Goal: Information Seeking & Learning: Compare options

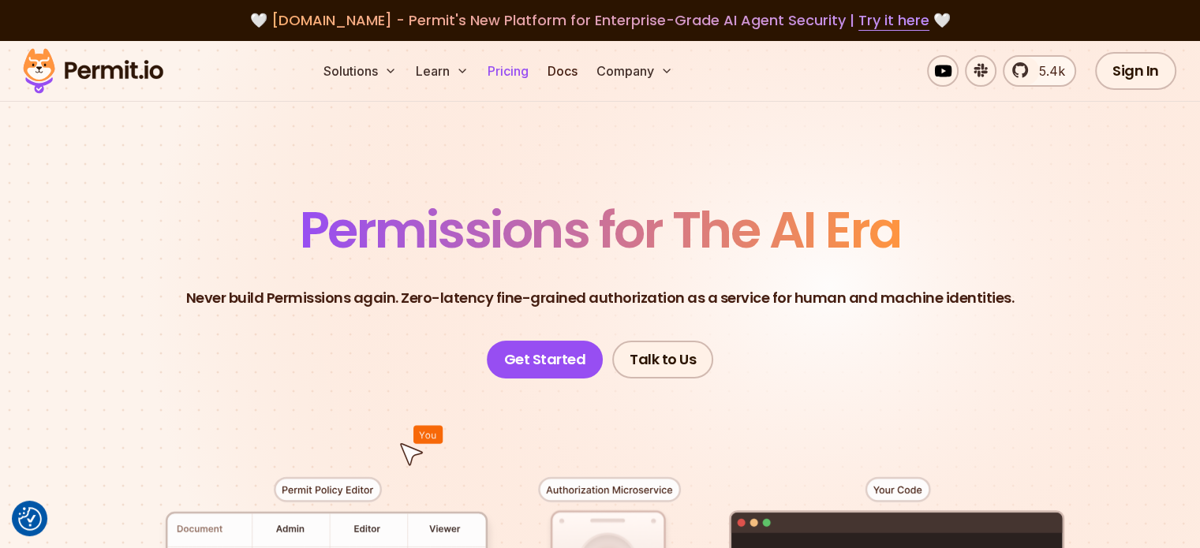
click at [535, 62] on link "Pricing" at bounding box center [508, 71] width 54 height 32
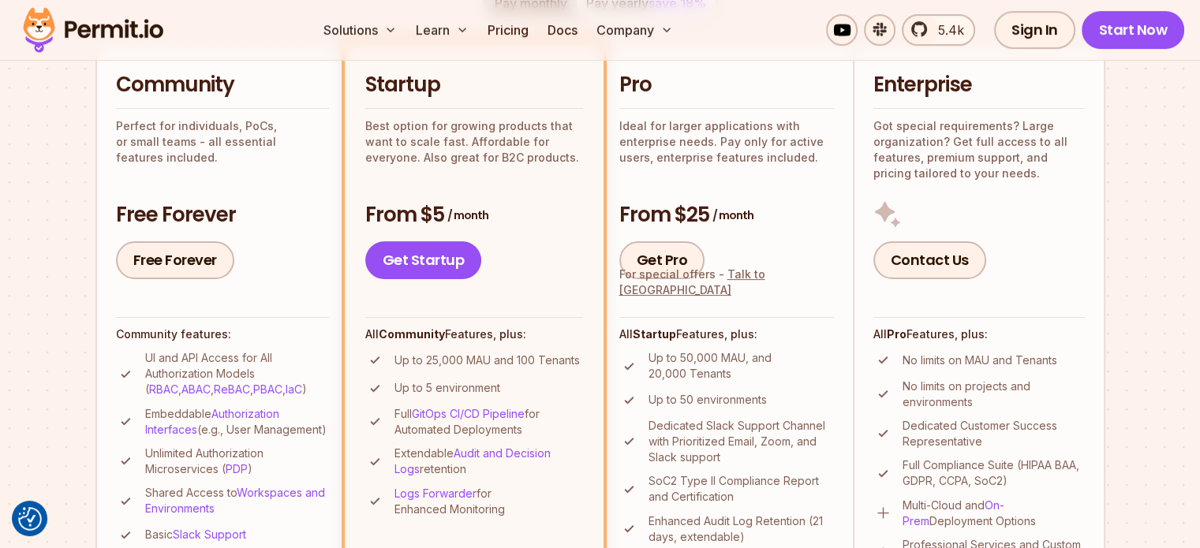
scroll to position [395, 0]
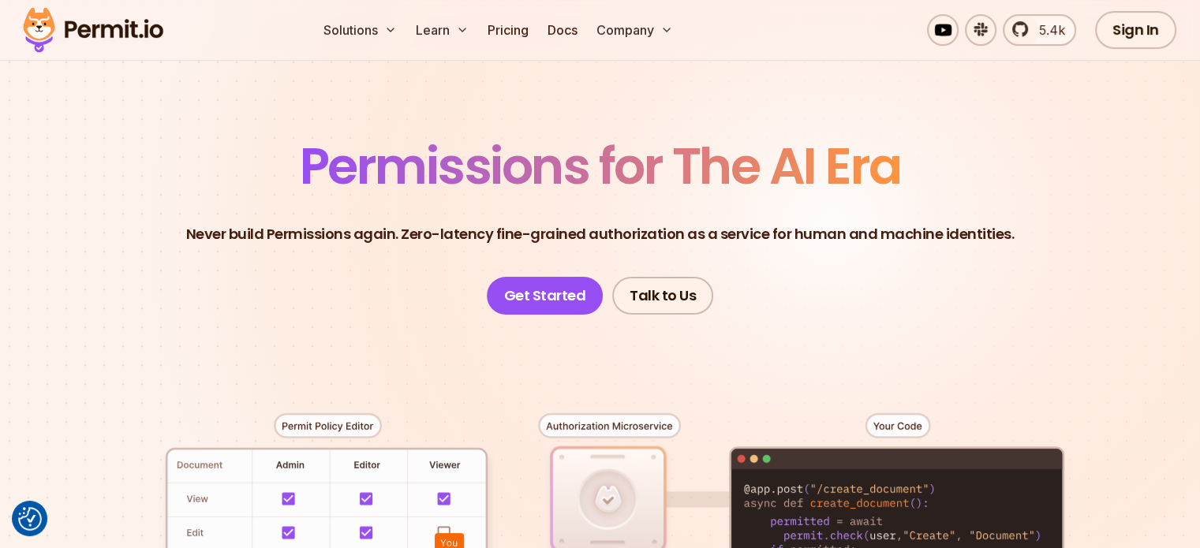
scroll to position [54, 0]
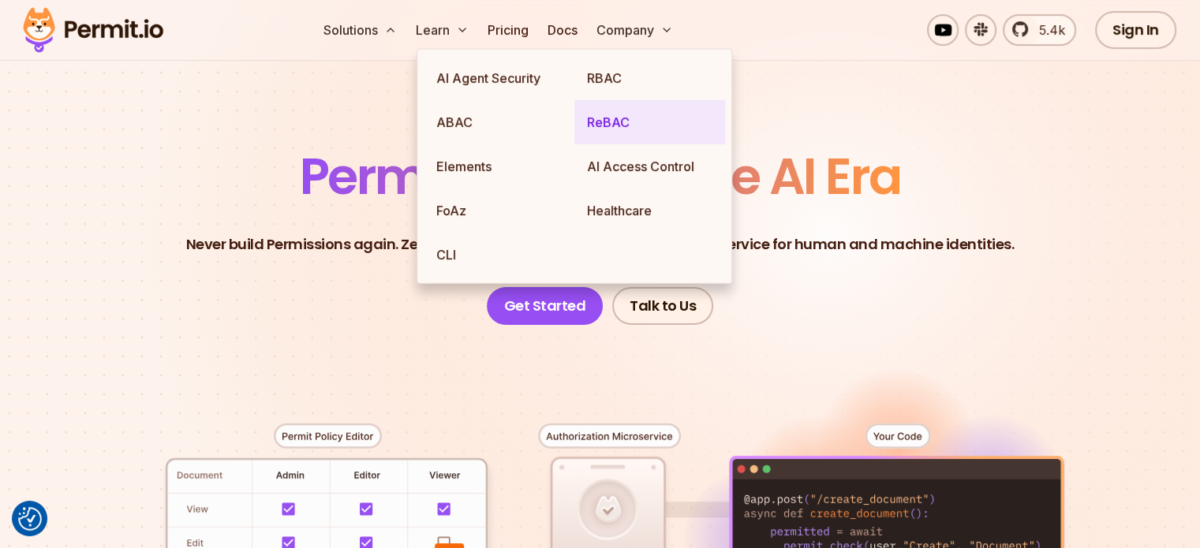
click at [611, 114] on link "ReBAC" at bounding box center [649, 122] width 151 height 44
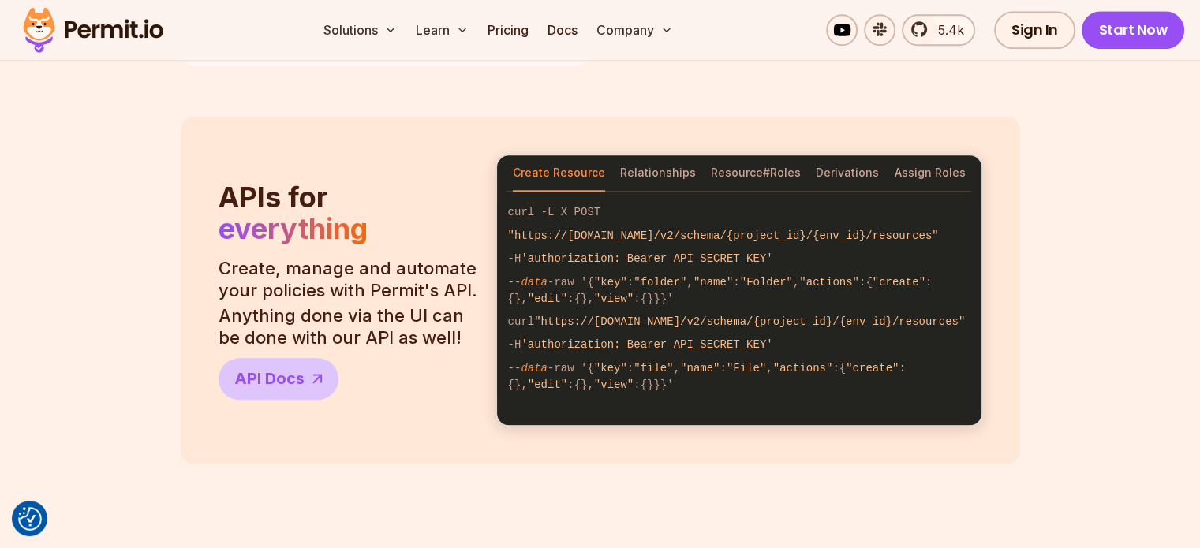
scroll to position [1379, 0]
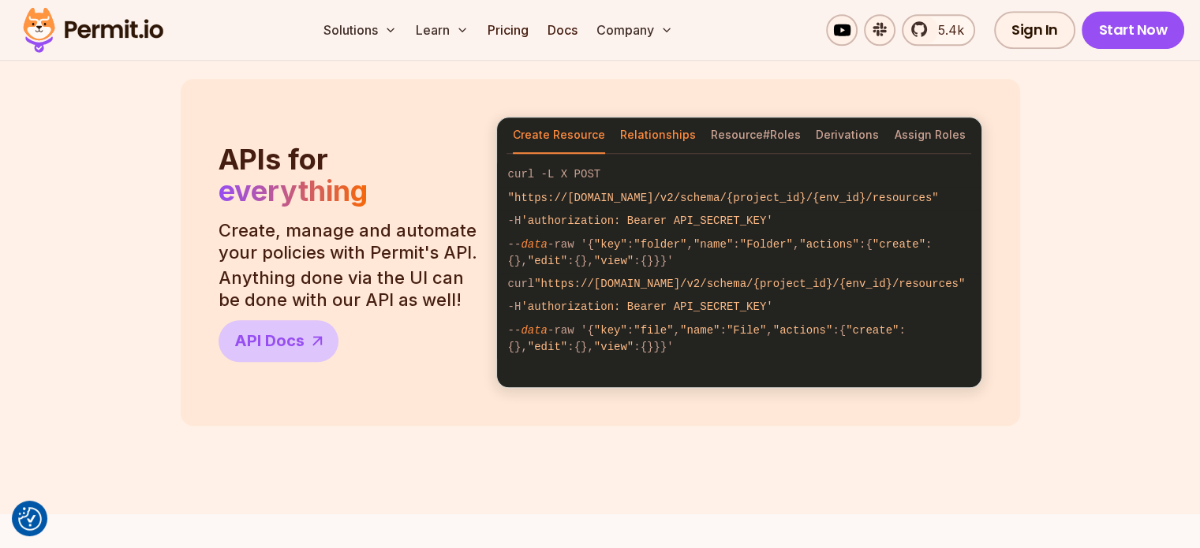
click at [672, 138] on button "Relationships" at bounding box center [658, 136] width 76 height 36
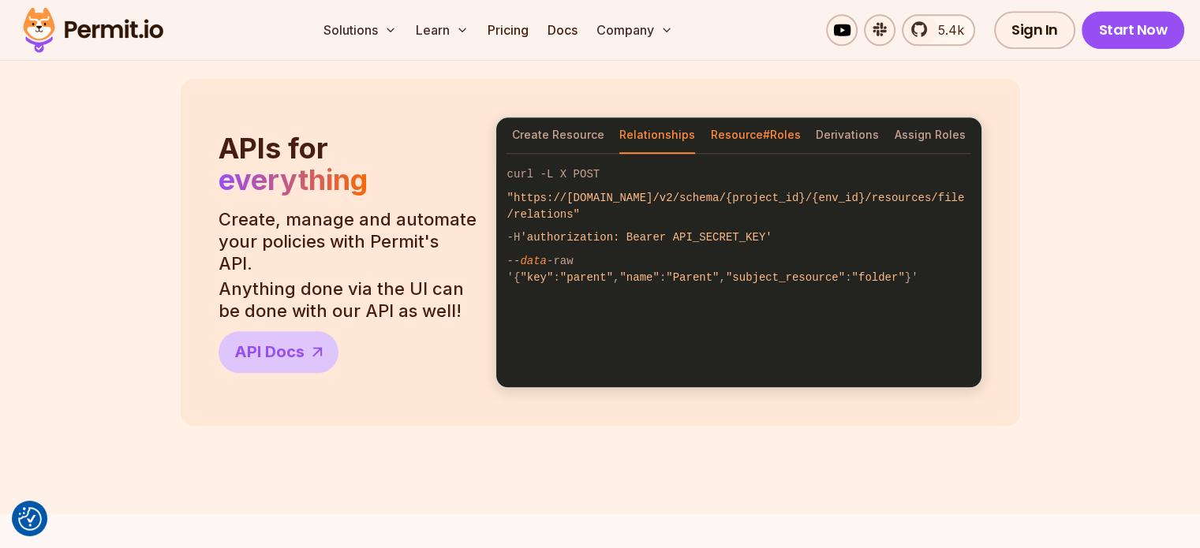
click at [762, 135] on button "Resource#Roles" at bounding box center [756, 136] width 90 height 36
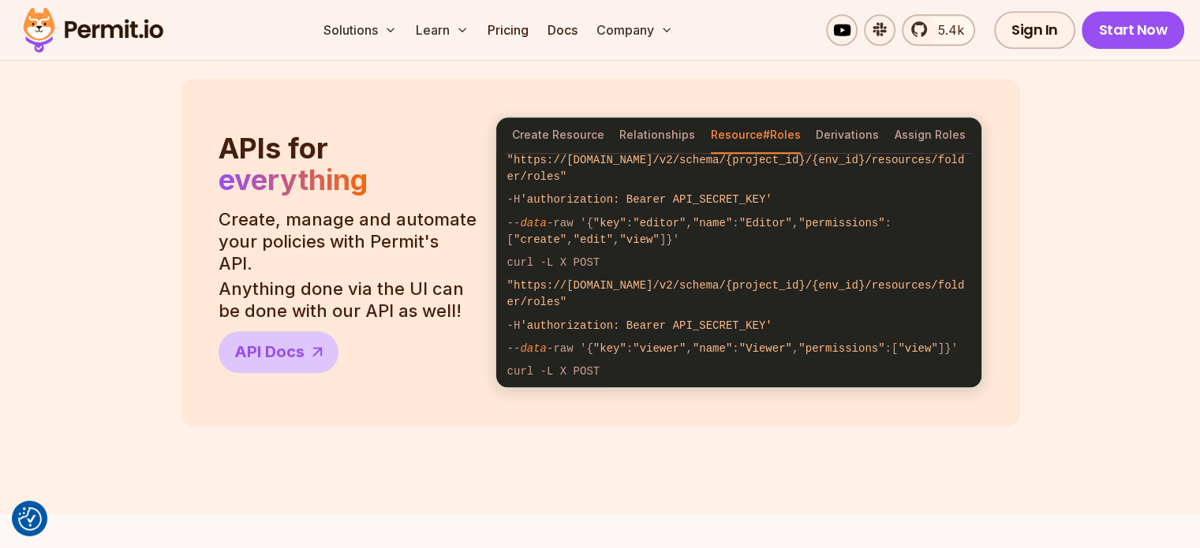
scroll to position [0, 0]
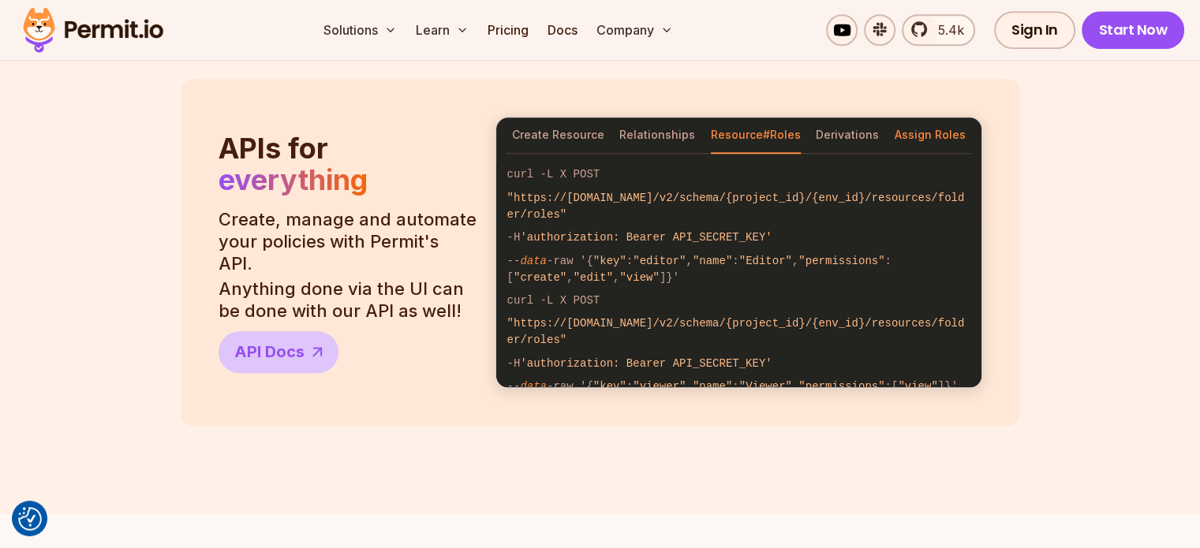
click at [917, 140] on button "Assign Roles" at bounding box center [930, 136] width 71 height 36
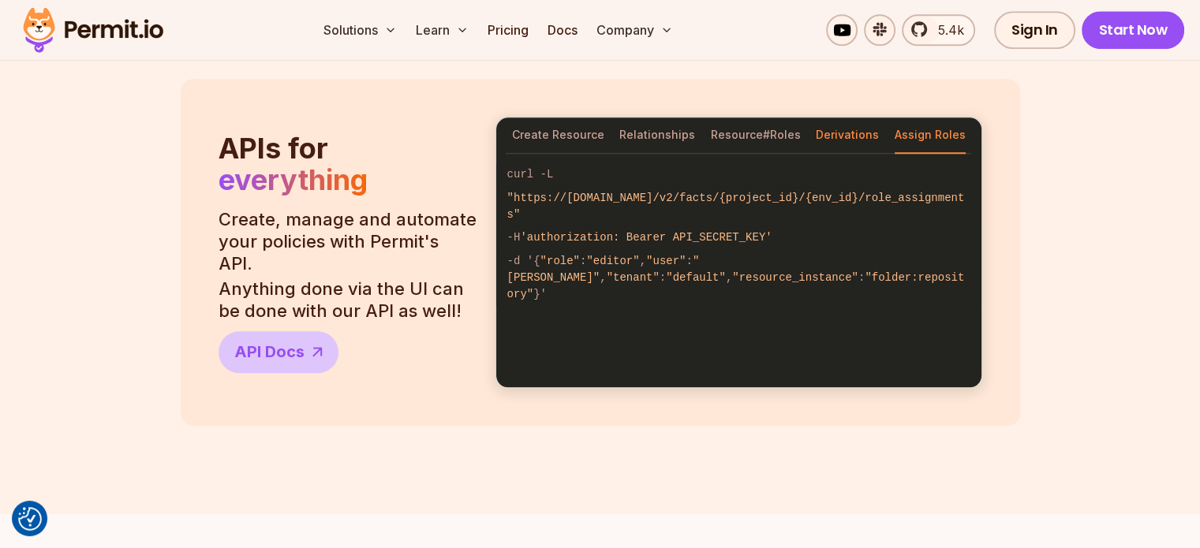
click at [843, 136] on button "Derivations" at bounding box center [847, 136] width 63 height 36
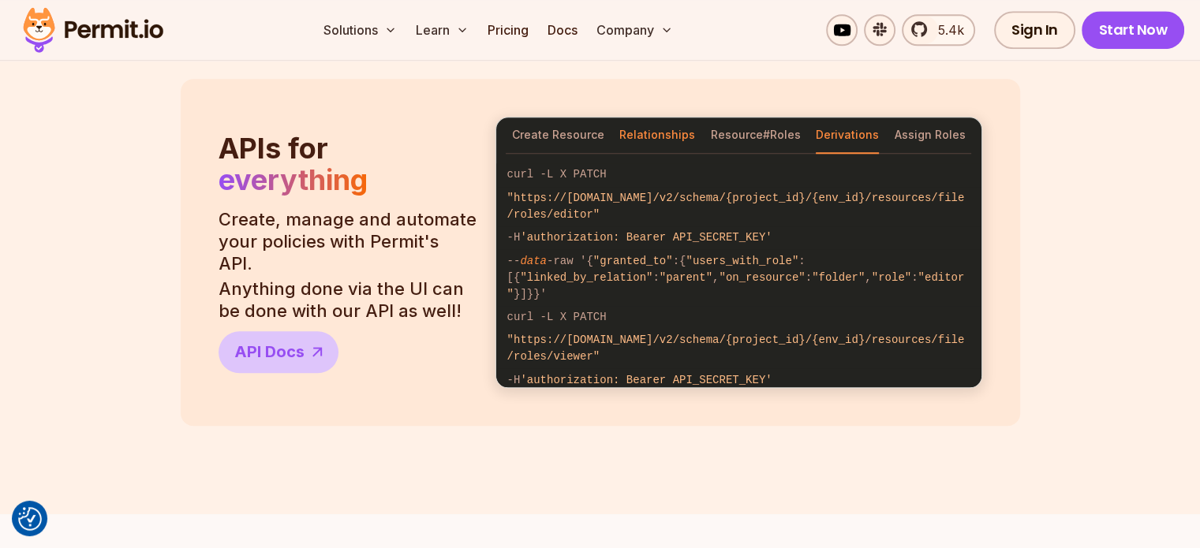
click at [638, 136] on button "Relationships" at bounding box center [657, 136] width 76 height 36
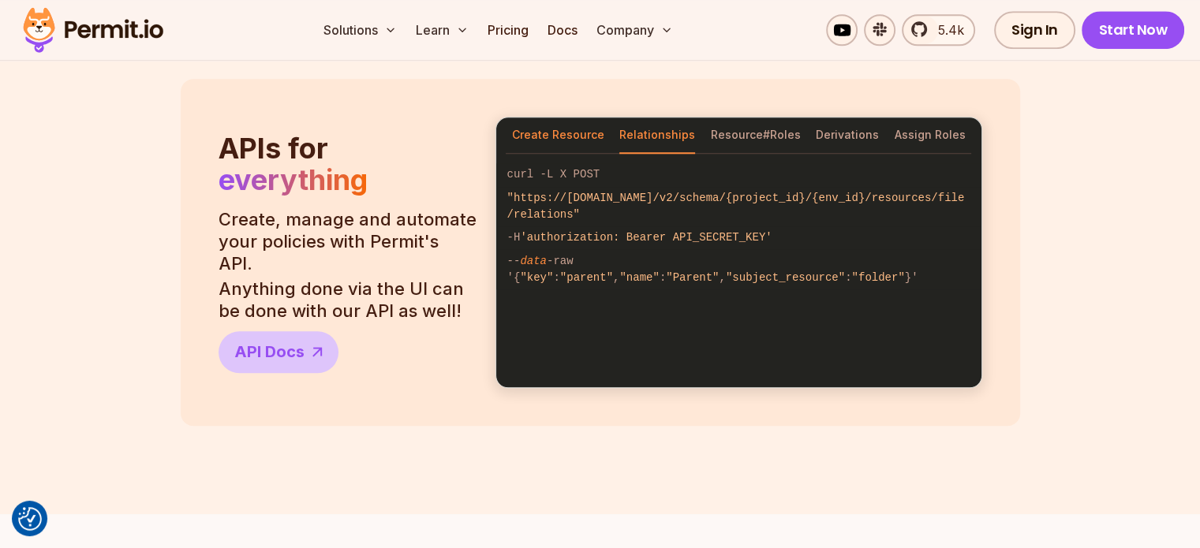
click at [559, 136] on button "Create Resource" at bounding box center [558, 136] width 92 height 36
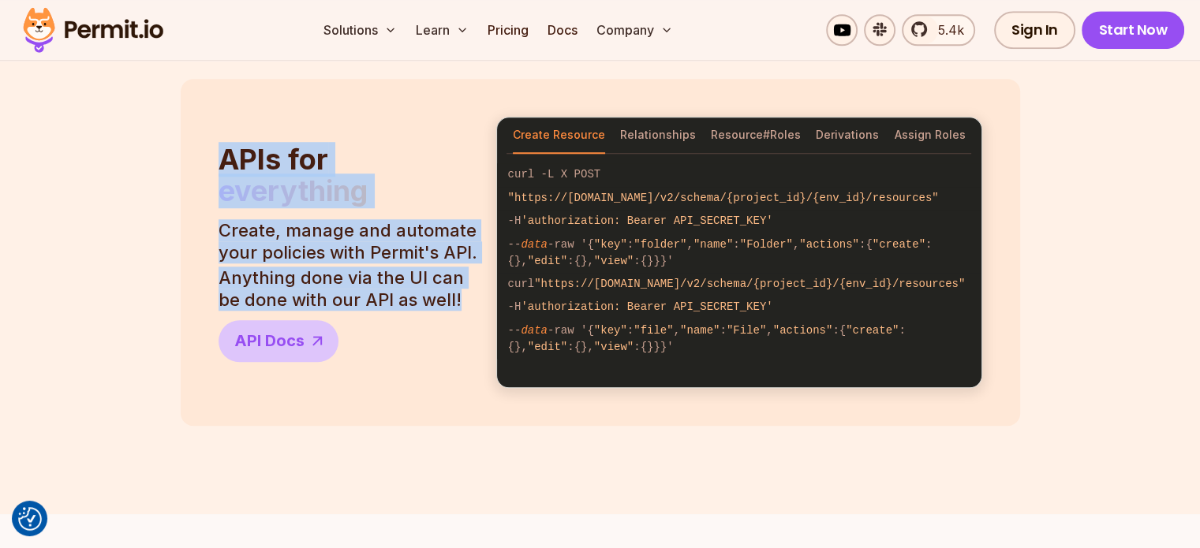
drag, startPoint x: 297, startPoint y: 212, endPoint x: 469, endPoint y: 300, distance: 193.7
click at [469, 300] on header "APIs for everything Create, manage and automate your policies with Permit's API…" at bounding box center [348, 253] width 259 height 219
click at [407, 271] on p "Anything done via the UI can be done with our API as well!" at bounding box center [348, 289] width 259 height 44
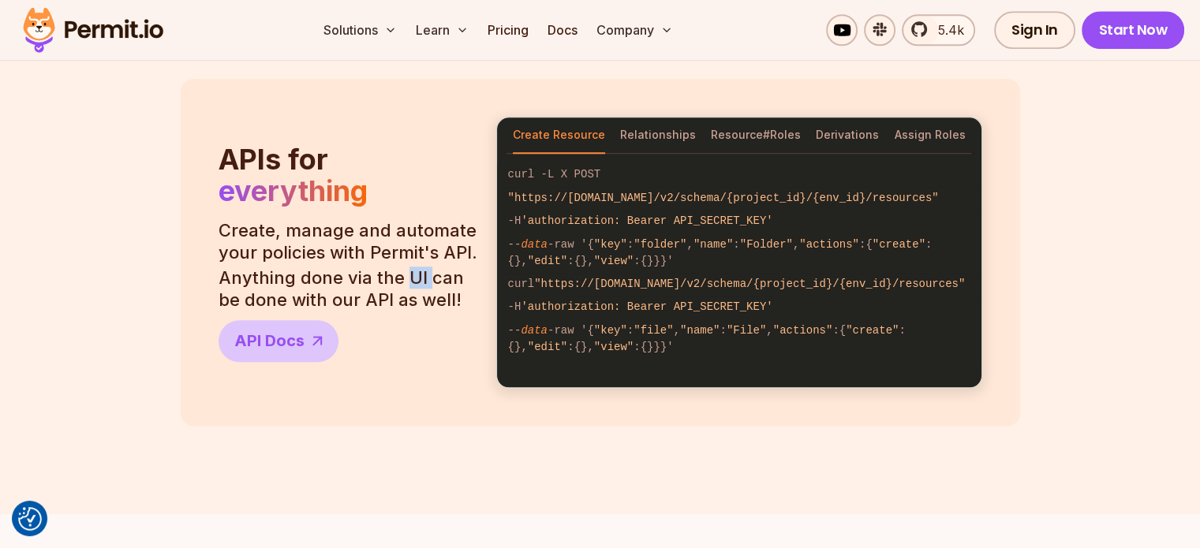
click at [407, 271] on p "Anything done via the UI can be done with our API as well!" at bounding box center [348, 289] width 259 height 44
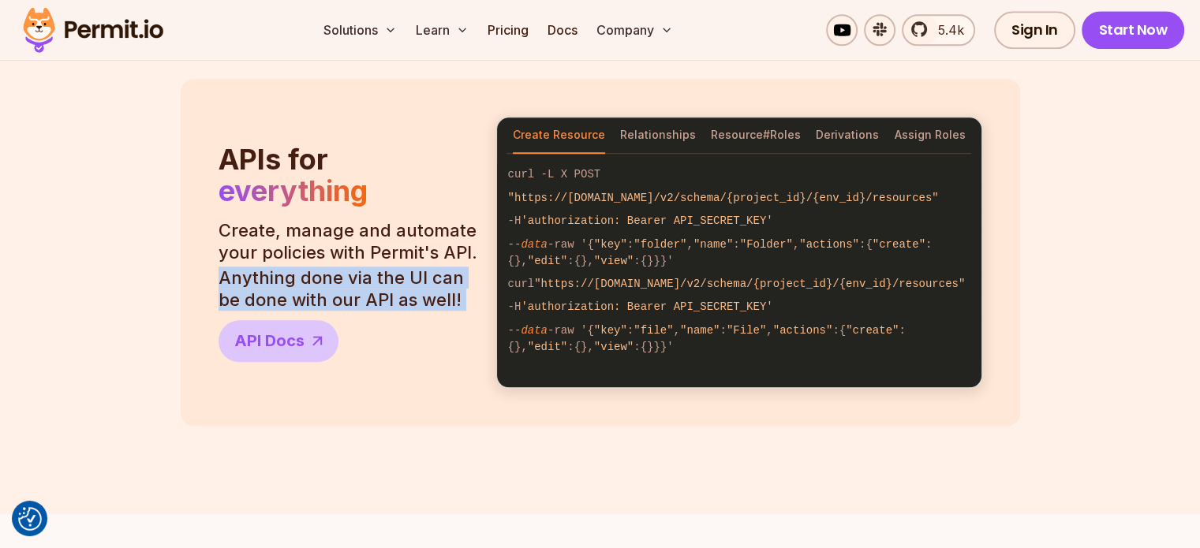
click at [407, 271] on p "Anything done via the UI can be done with our API as well!" at bounding box center [348, 289] width 259 height 44
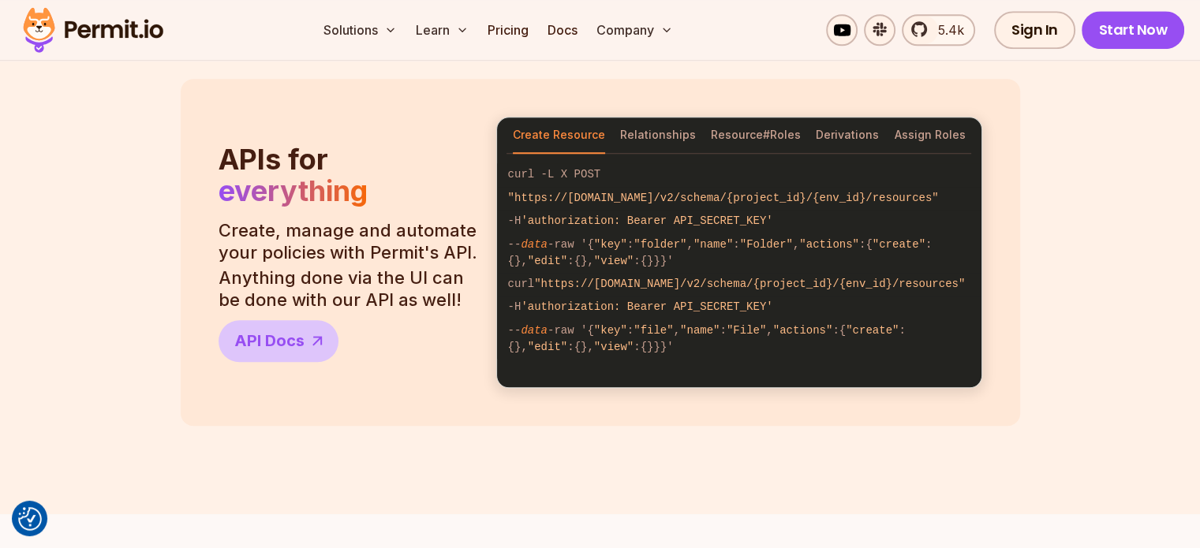
click at [412, 252] on p "Create, manage and automate your policies with Permit's API." at bounding box center [348, 241] width 259 height 44
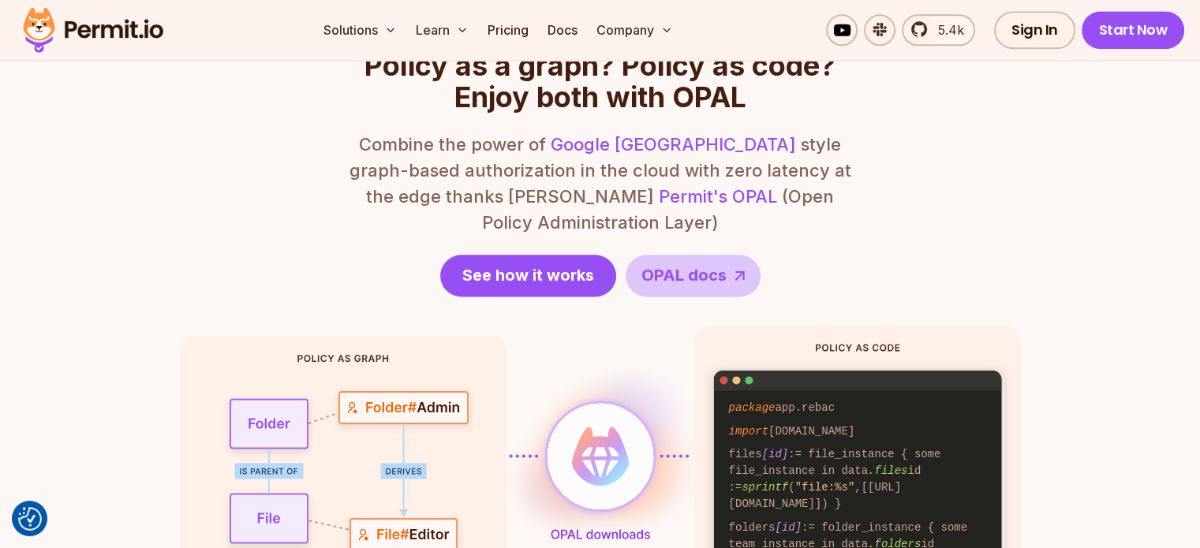
scroll to position [2033, 0]
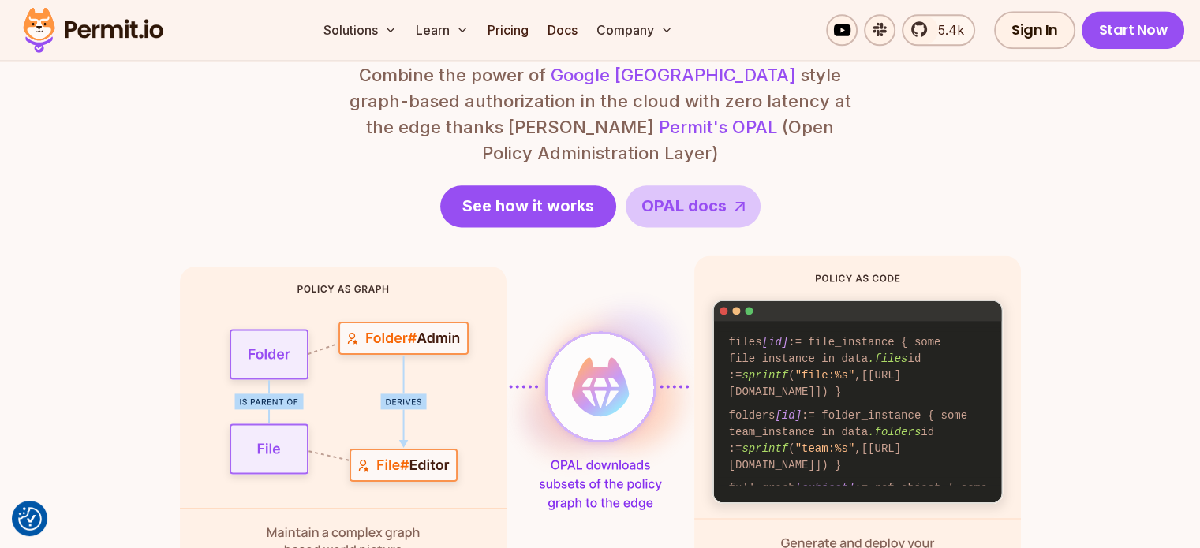
drag, startPoint x: 731, startPoint y: 313, endPoint x: 966, endPoint y: 445, distance: 268.8
click at [992, 454] on pre "package app.rebac import [DOMAIN_NAME] files [id] := file_instance { some file_…" at bounding box center [858, 406] width 281 height 158
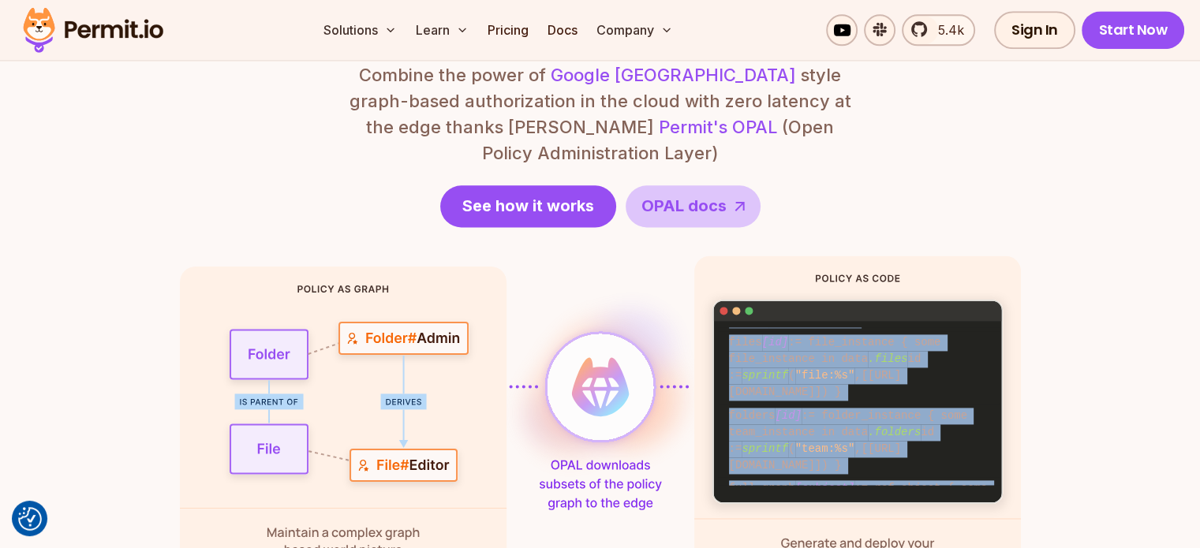
scroll to position [61, 0]
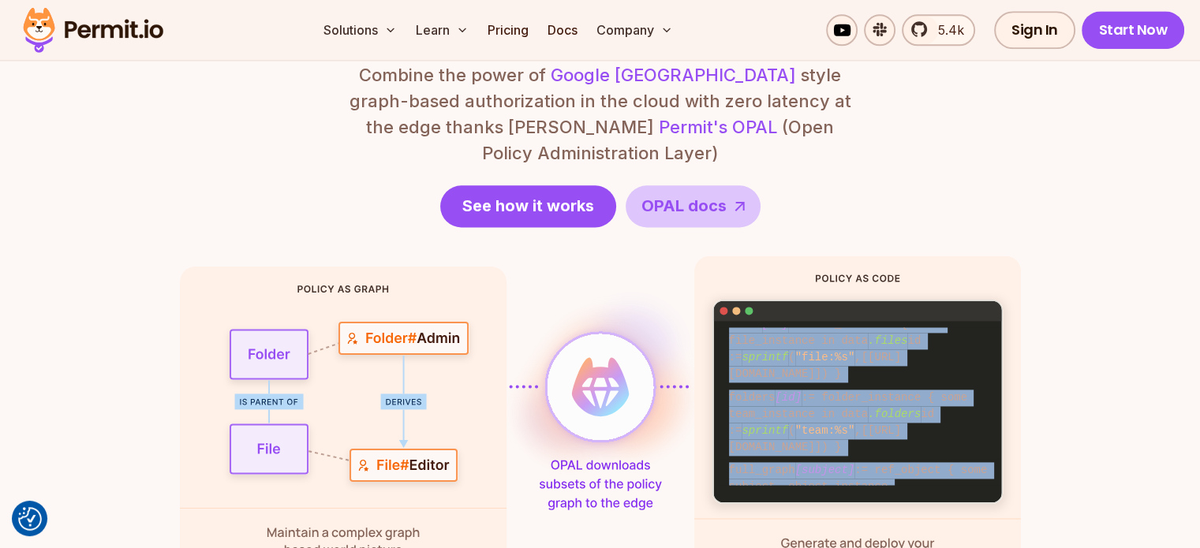
click at [934, 459] on code "full_graph [subject] := ref_object { some subject, object_instance in object .u…" at bounding box center [858, 512] width 281 height 106
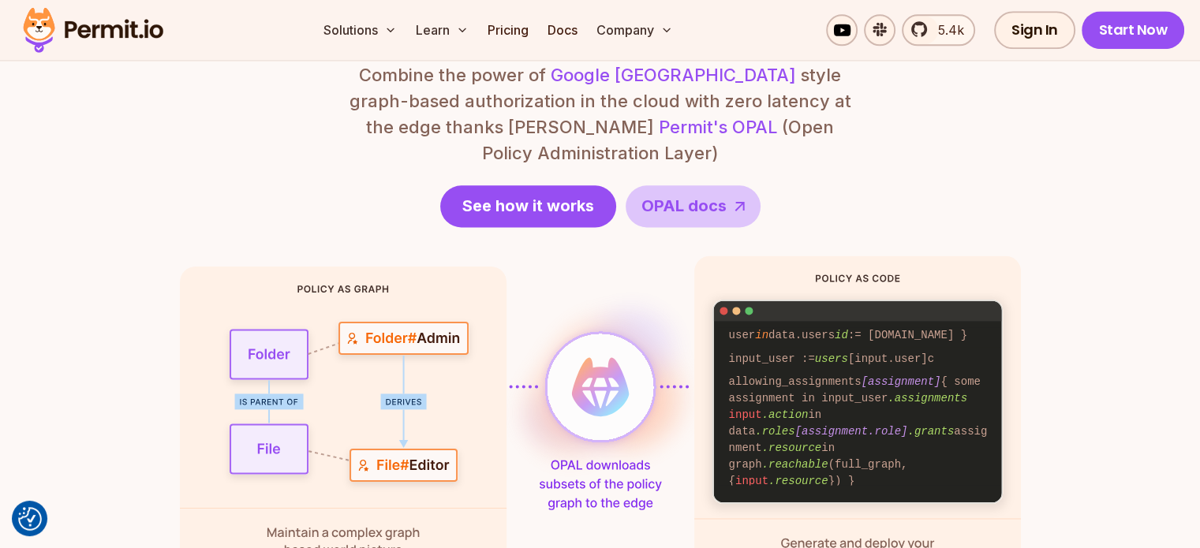
scroll to position [322, 0]
drag, startPoint x: 953, startPoint y: 346, endPoint x: 950, endPoint y: 476, distance: 129.4
click at [959, 481] on div "package app.rebac import [DOMAIN_NAME] files [id] := file_instance { some file_…" at bounding box center [858, 418] width 325 height 331
click at [805, 454] on span ".reachable" at bounding box center [795, 460] width 66 height 13
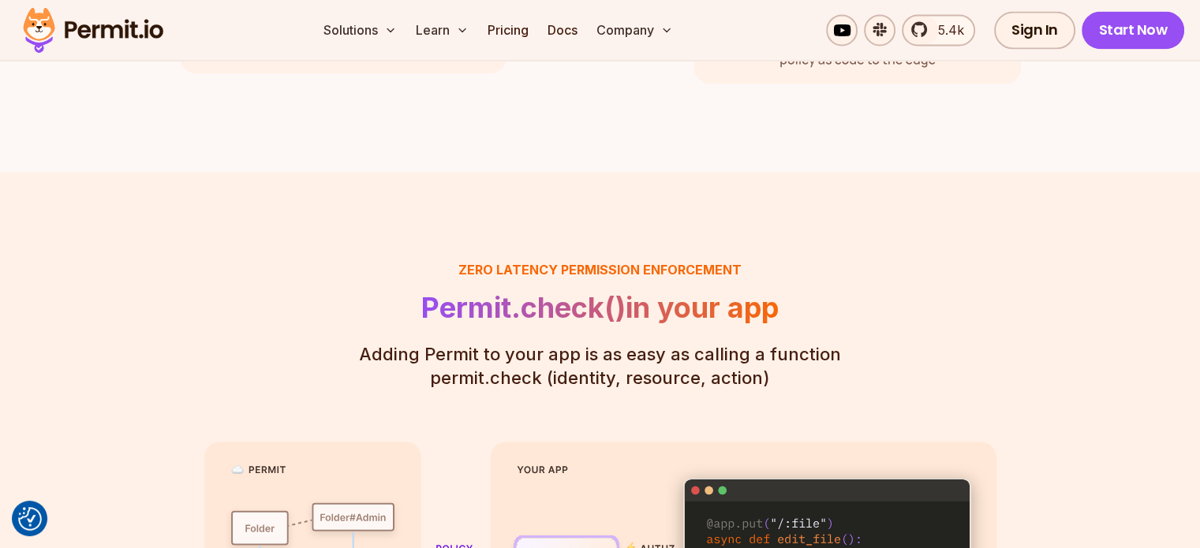
scroll to position [4699, 0]
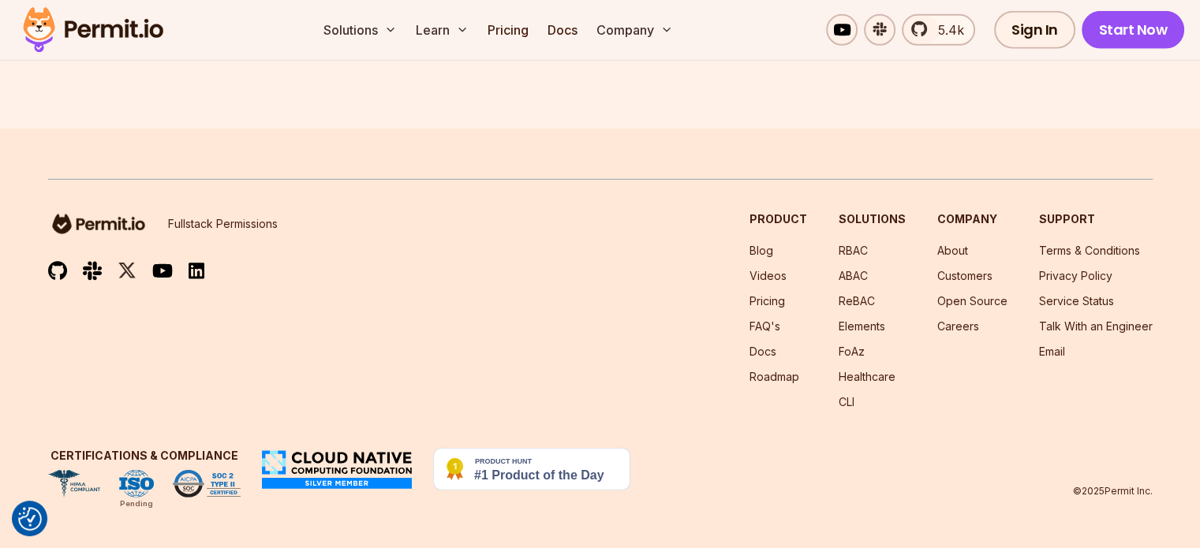
click at [72, 479] on img at bounding box center [74, 484] width 52 height 28
drag, startPoint x: 72, startPoint y: 479, endPoint x: 54, endPoint y: 483, distance: 18.6
click at [54, 483] on img at bounding box center [74, 484] width 52 height 28
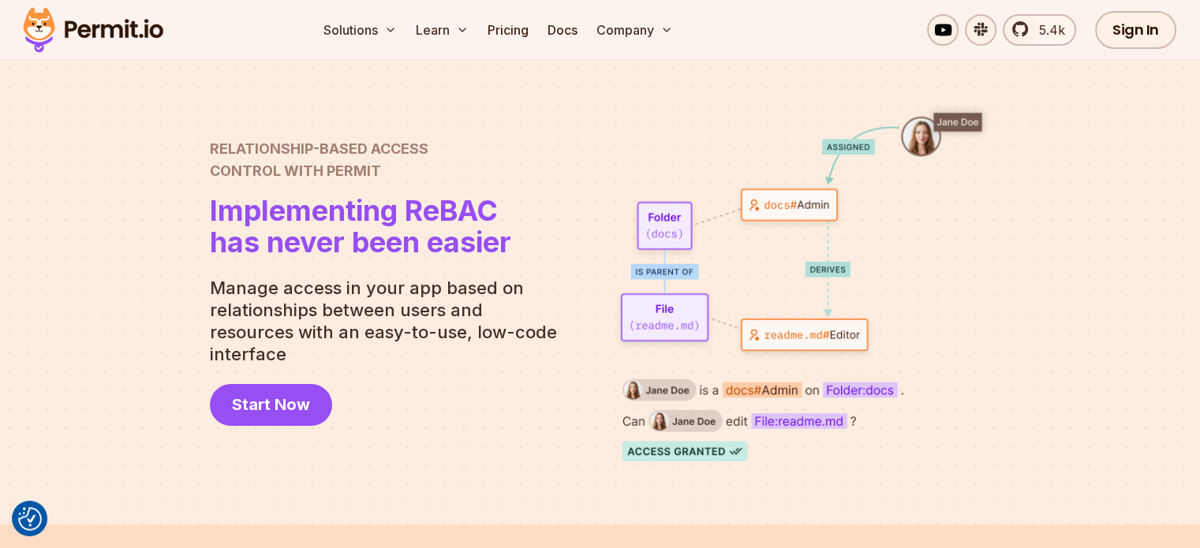
scroll to position [0, 0]
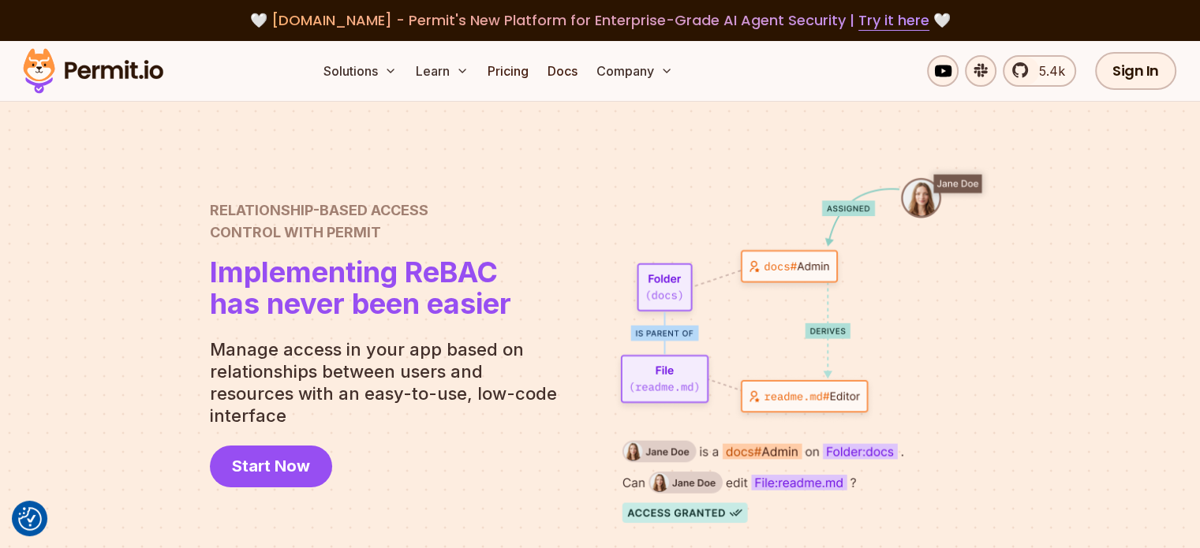
click at [444, 214] on span "Relationship-Based Access" at bounding box center [360, 211] width 301 height 22
click at [535, 62] on link "Pricing" at bounding box center [508, 71] width 54 height 32
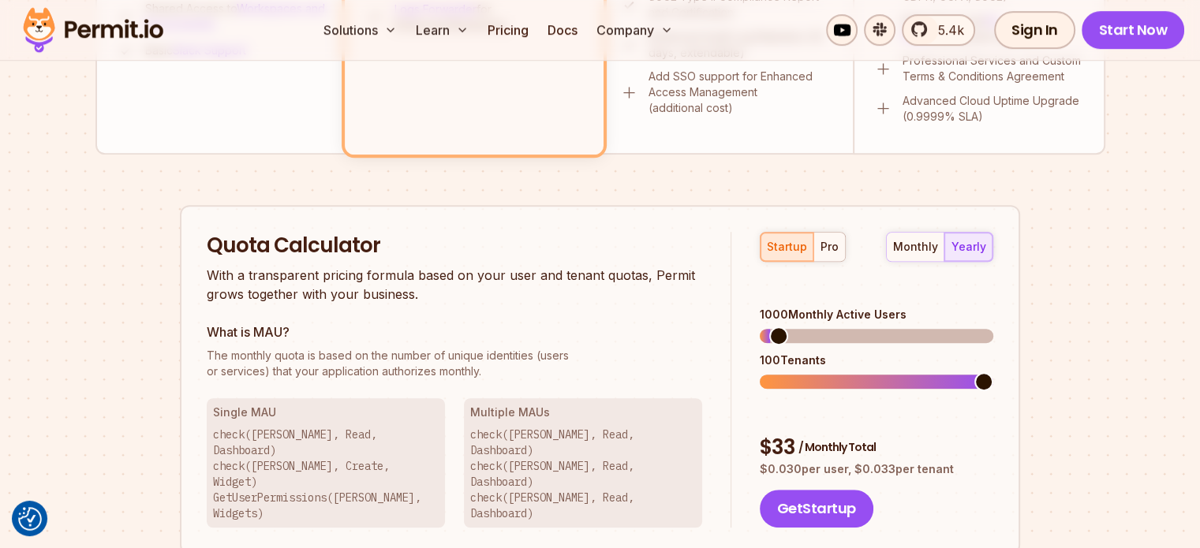
scroll to position [1797, 0]
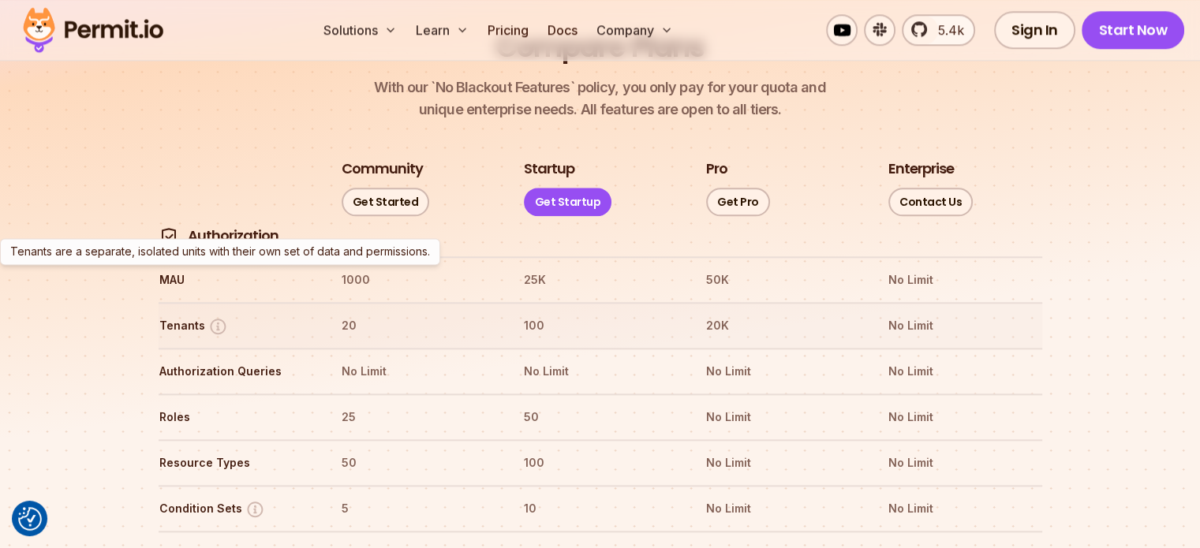
click at [215, 316] on img at bounding box center [218, 326] width 20 height 20
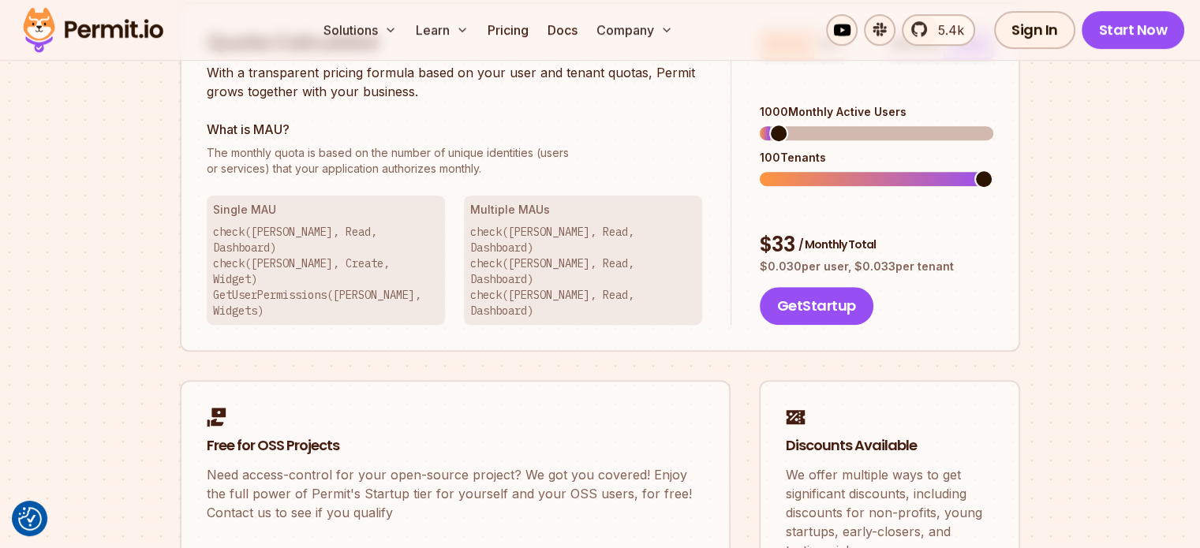
scroll to position [991, 0]
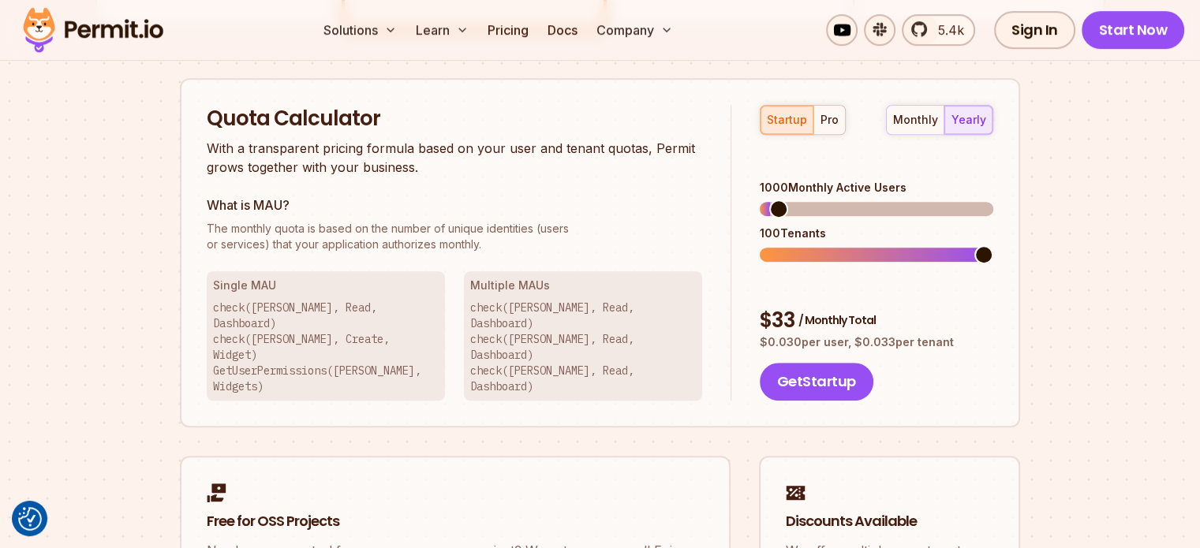
click at [993, 245] on span at bounding box center [983, 254] width 19 height 19
click at [812, 200] on span at bounding box center [817, 209] width 19 height 19
click at [993, 245] on span at bounding box center [983, 254] width 19 height 19
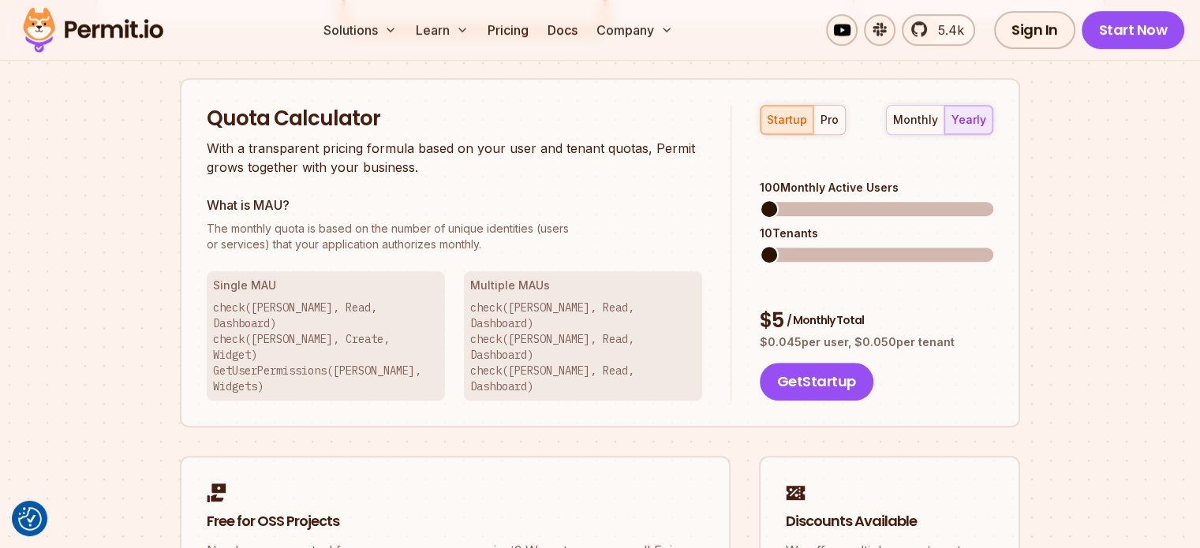
click at [760, 200] on span at bounding box center [769, 209] width 19 height 19
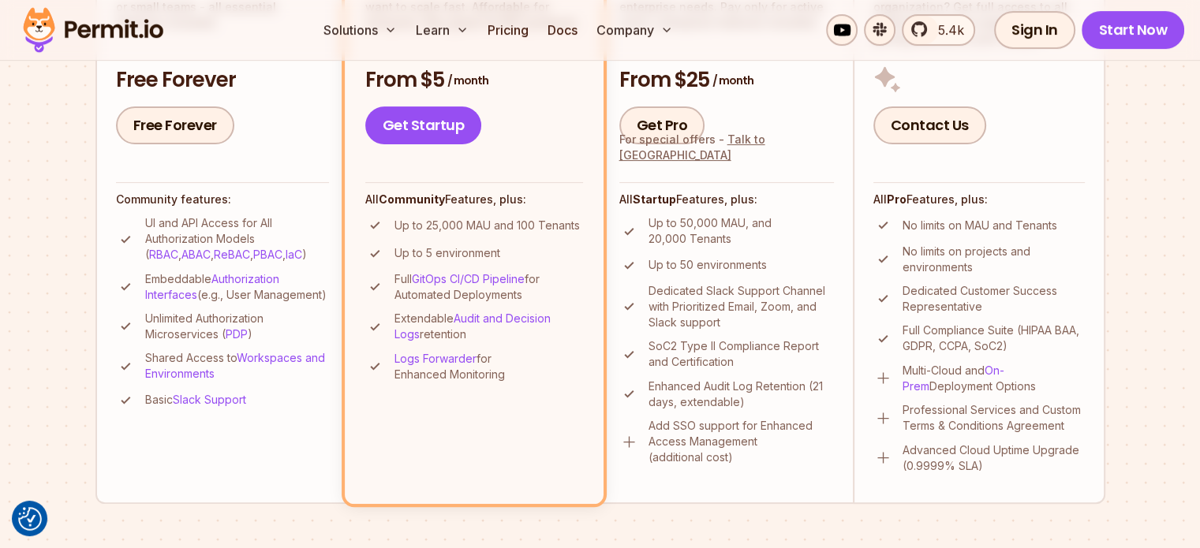
scroll to position [518, 0]
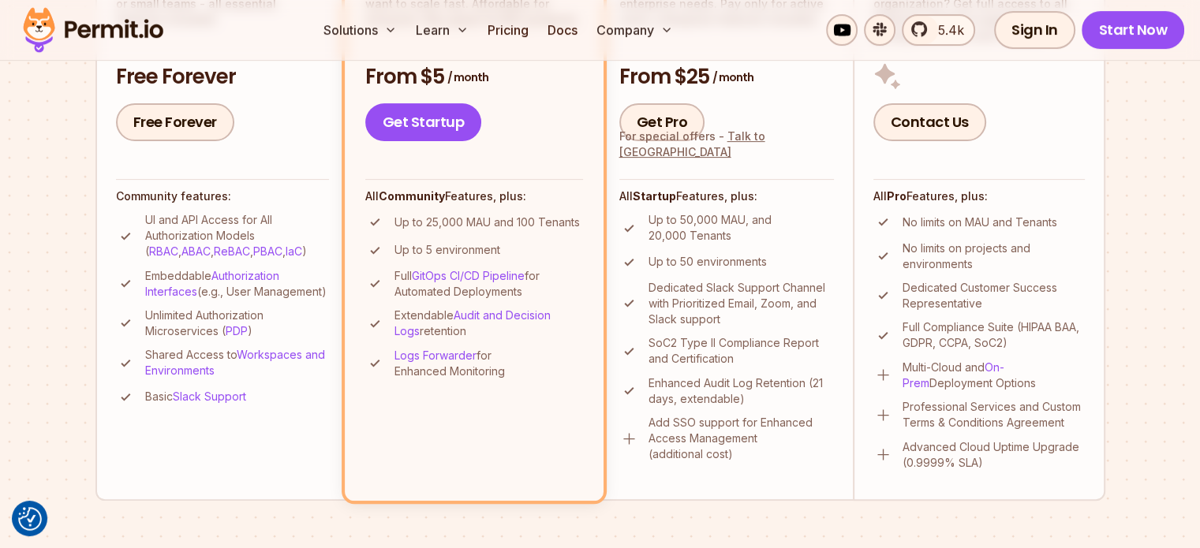
click at [784, 489] on li "Pro Ideal for larger applications with enterprise needs. Pay only for active us…" at bounding box center [726, 201] width 252 height 597
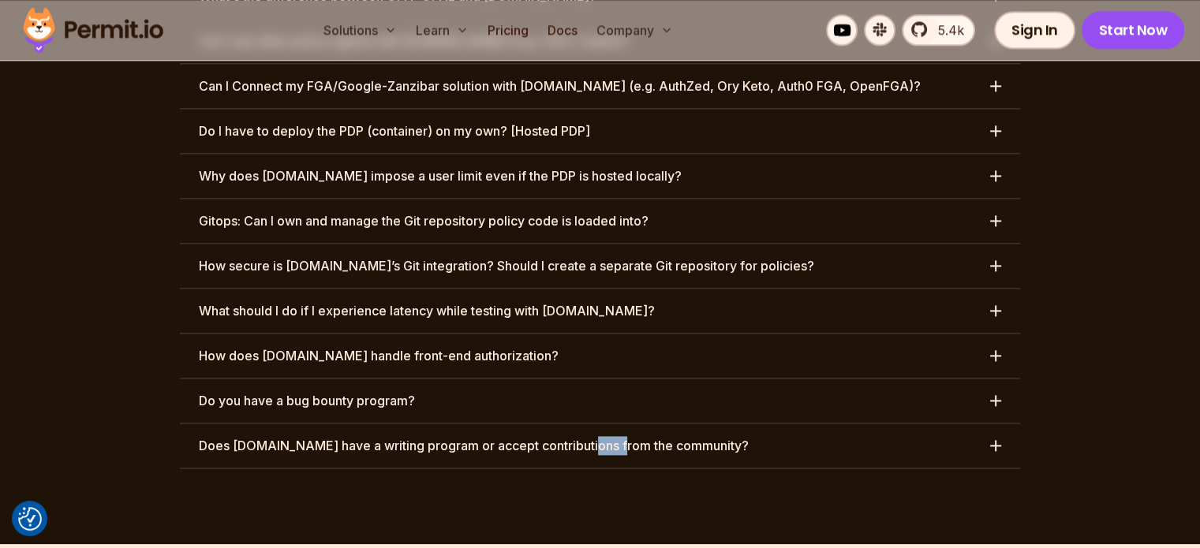
scroll to position [8030, 0]
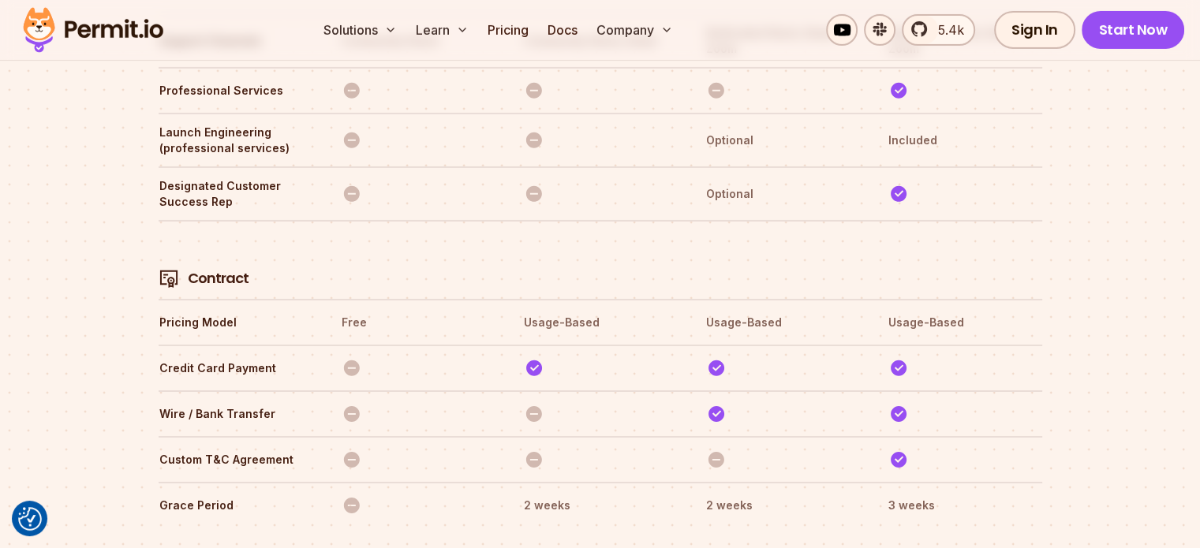
scroll to position [5360, 0]
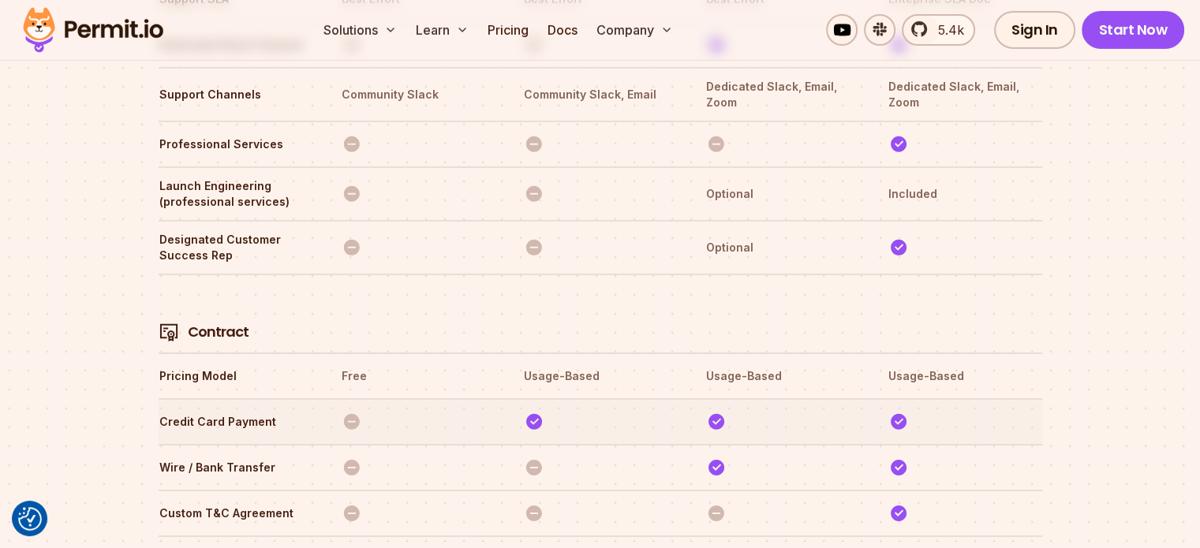
click at [196, 409] on th "Credit Card Payment" at bounding box center [236, 421] width 154 height 25
click at [345, 412] on img at bounding box center [352, 422] width 20 height 20
click at [350, 412] on img at bounding box center [352, 422] width 20 height 20
click at [353, 458] on img at bounding box center [352, 468] width 20 height 20
click at [489, 455] on th at bounding box center [418, 467] width 154 height 25
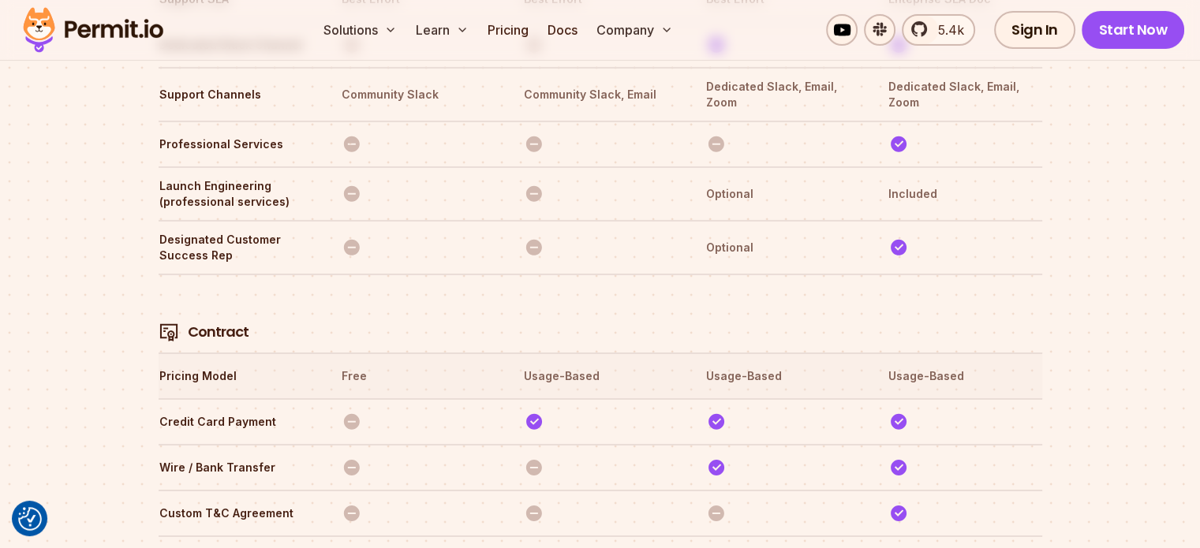
click at [558, 364] on th "Usage-Based" at bounding box center [600, 376] width 154 height 25
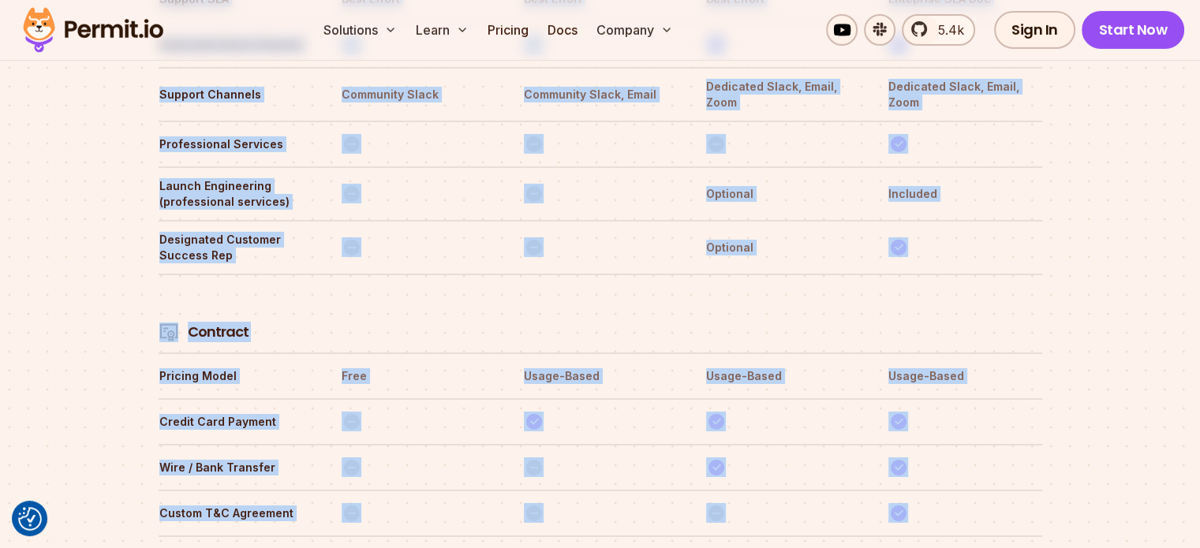
drag, startPoint x: 163, startPoint y: 461, endPoint x: 1076, endPoint y: 450, distance: 912.9
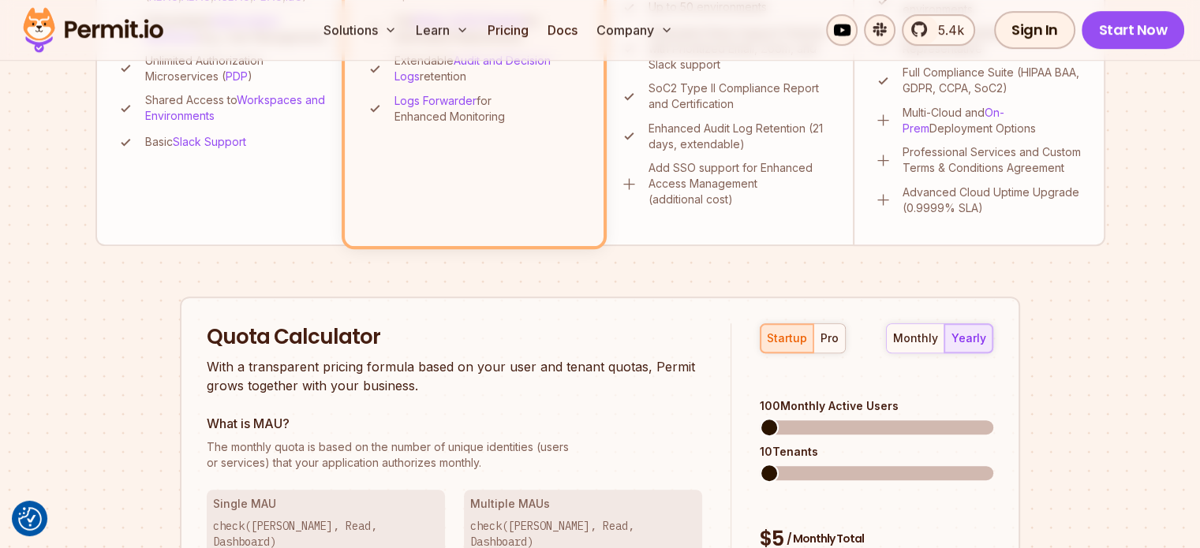
scroll to position [309, 0]
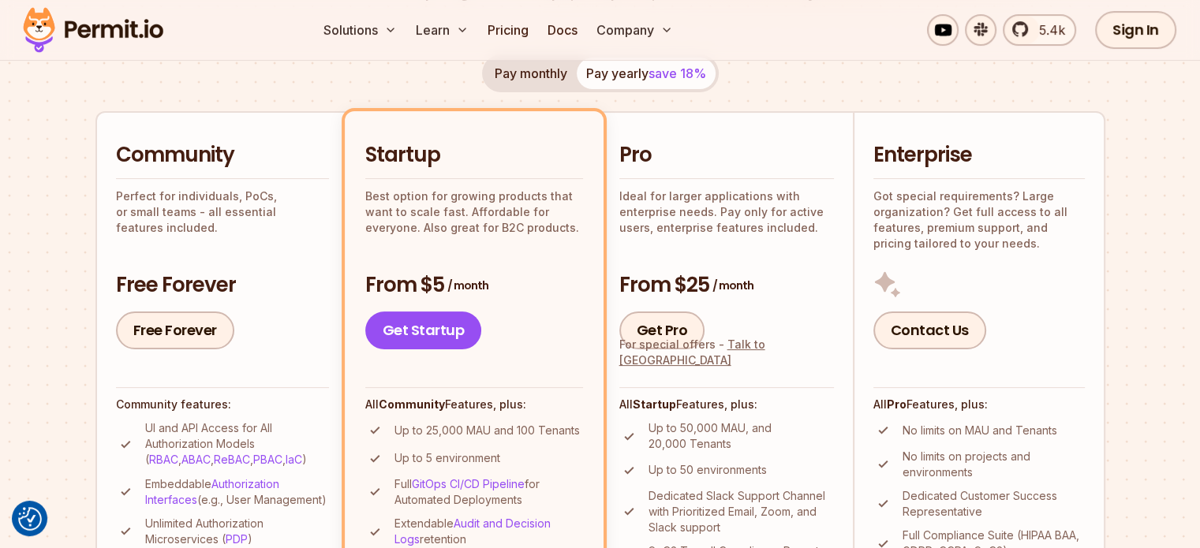
click at [966, 201] on p "Got special requirements? Large organization? Get full access to all features, …" at bounding box center [978, 220] width 211 height 63
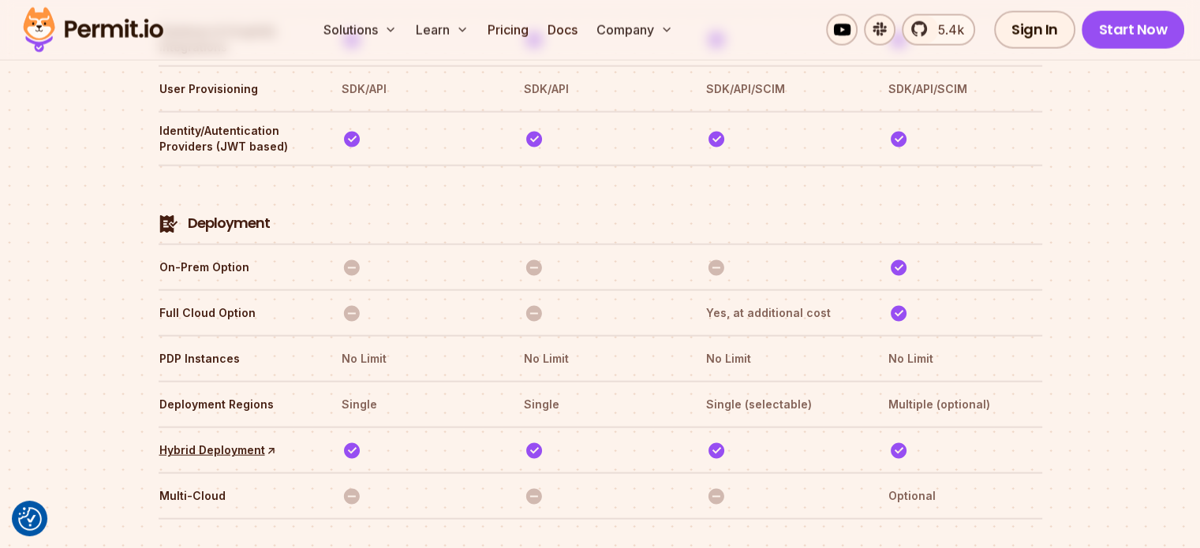
scroll to position [4770, 0]
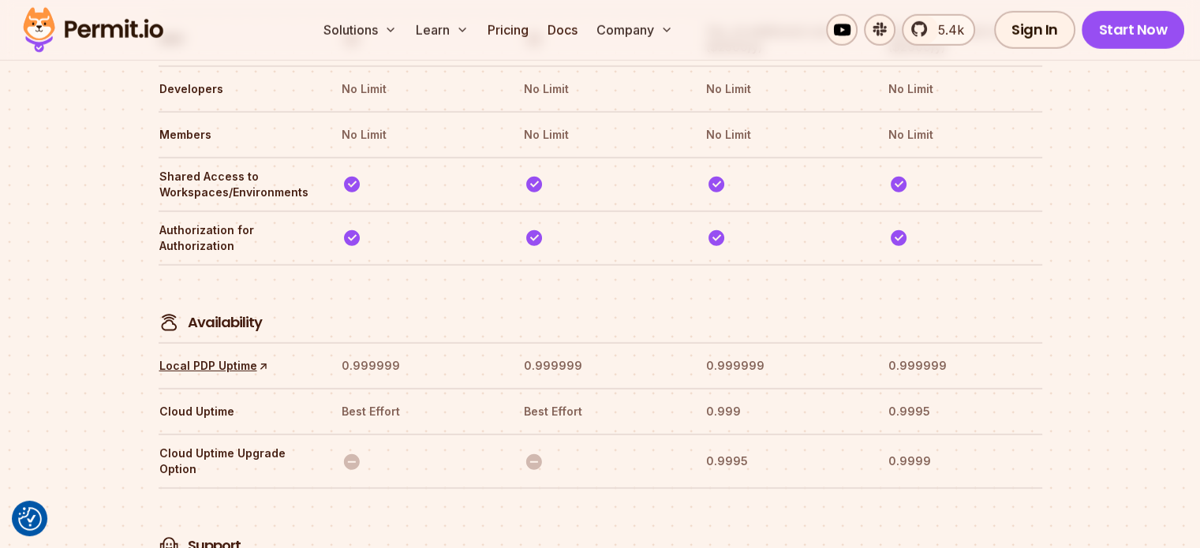
drag, startPoint x: 361, startPoint y: 318, endPoint x: 1034, endPoint y: 314, distance: 673.0
click at [1014, 388] on tr "Cloud Uptime Best Effort Best Effort 0.999 0.9995" at bounding box center [601, 411] width 884 height 46
click at [1038, 399] on th "0.9995" at bounding box center [965, 411] width 154 height 25
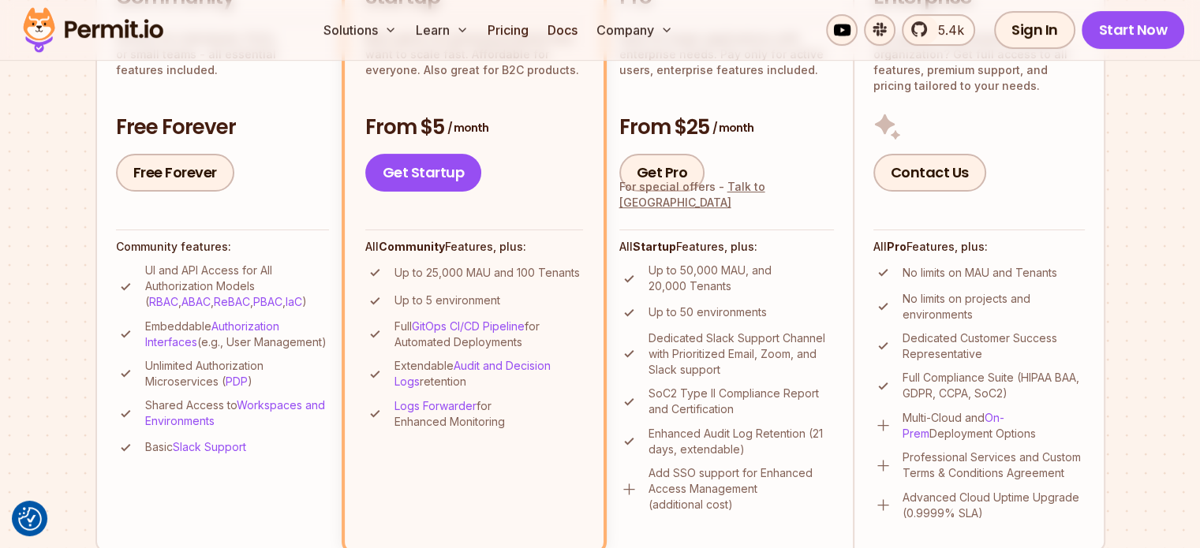
scroll to position [452, 0]
